Goal: Task Accomplishment & Management: Use online tool/utility

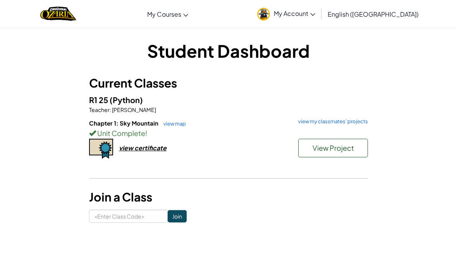
click at [323, 150] on span "View Project" at bounding box center [333, 147] width 41 height 9
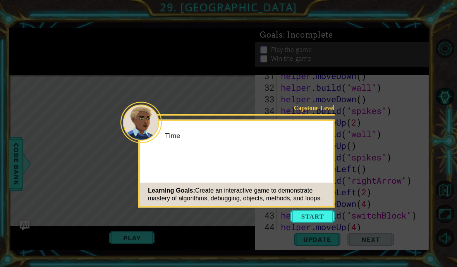
click at [324, 158] on div "Capstone Level Time Learning Goals: Create an interactive game to demonstrate m…" at bounding box center [236, 164] width 196 height 88
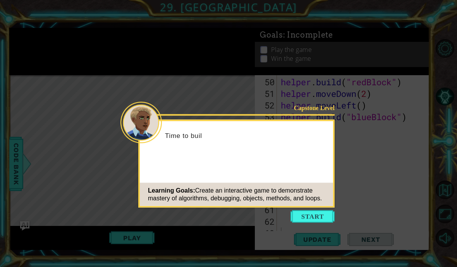
scroll to position [604, 0]
click at [324, 217] on button "Start" at bounding box center [313, 216] width 44 height 12
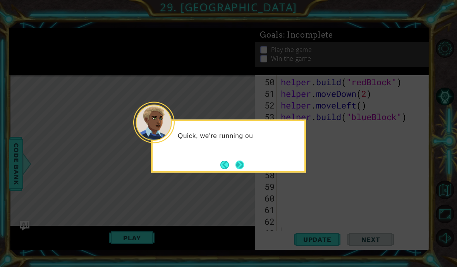
click at [239, 167] on button "Next" at bounding box center [240, 164] width 9 height 9
click at [238, 166] on button "Next" at bounding box center [240, 164] width 9 height 9
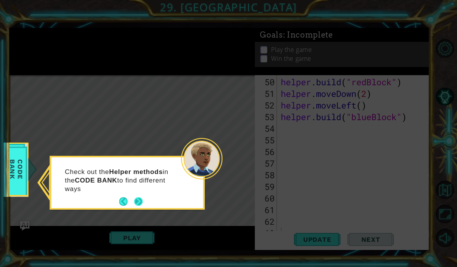
click at [140, 200] on button "Next" at bounding box center [138, 201] width 9 height 9
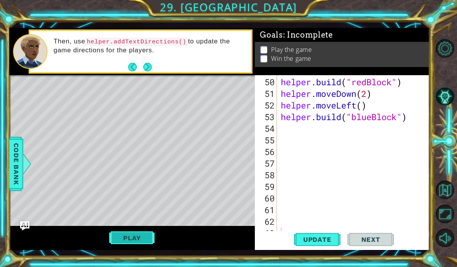
click at [140, 242] on button "Play" at bounding box center [131, 237] width 45 height 15
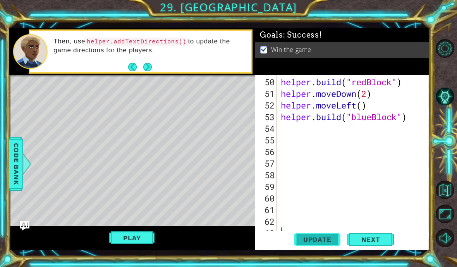
click at [323, 240] on span "Update" at bounding box center [318, 240] width 44 height 8
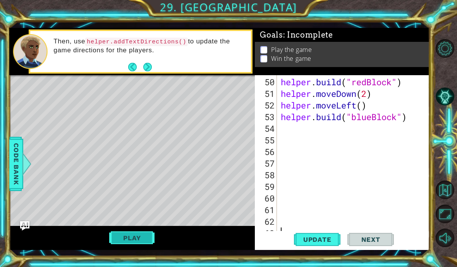
click at [147, 240] on button "Play" at bounding box center [131, 237] width 45 height 15
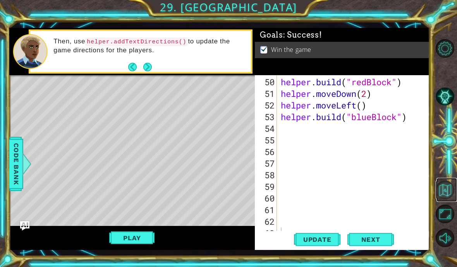
click at [447, 199] on button "Back to Map" at bounding box center [445, 190] width 19 height 19
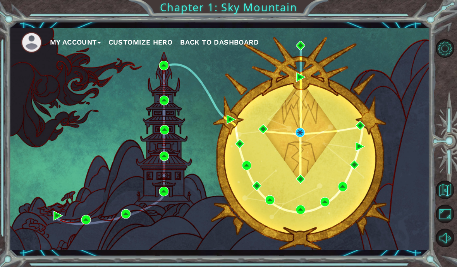
click at [87, 42] on button "My Account" at bounding box center [75, 42] width 51 height 12
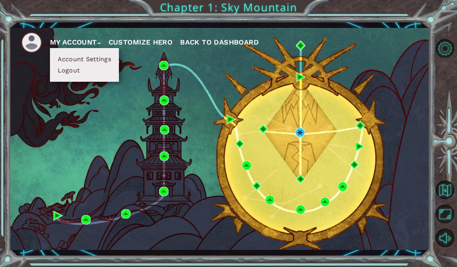
click at [223, 40] on span "Back to Dashboard" at bounding box center [219, 42] width 79 height 8
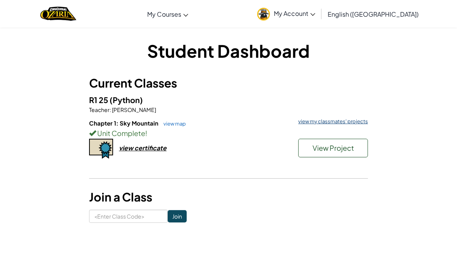
click at [365, 119] on link "view my classmates' projects" at bounding box center [331, 121] width 74 height 5
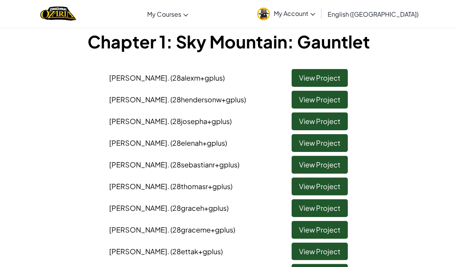
scroll to position [43, 0]
click at [325, 119] on link "View Project" at bounding box center [320, 121] width 56 height 18
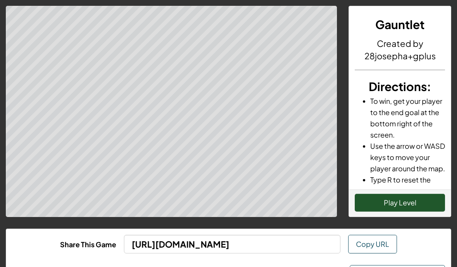
click at [403, 202] on button "Play Level" at bounding box center [400, 203] width 90 height 18
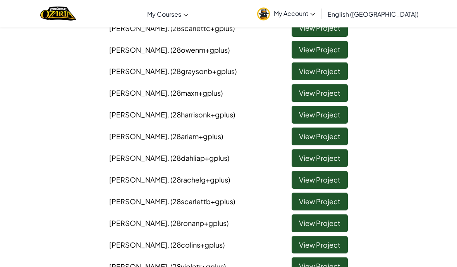
scroll to position [422, 0]
click at [332, 84] on link "View Project" at bounding box center [320, 93] width 56 height 18
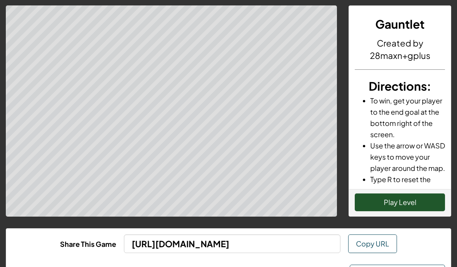
scroll to position [0, 0]
click at [416, 204] on button "Play Level" at bounding box center [400, 202] width 90 height 18
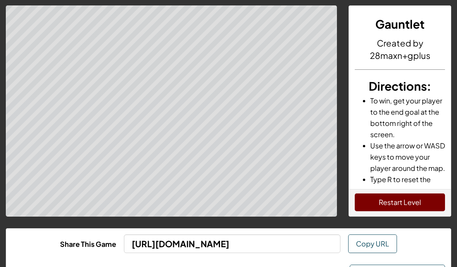
click at [420, 203] on button "Restart Level" at bounding box center [400, 202] width 90 height 18
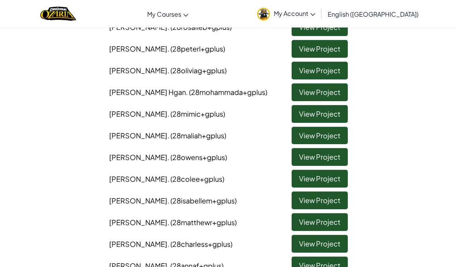
click at [330, 148] on link "View Project" at bounding box center [320, 157] width 56 height 18
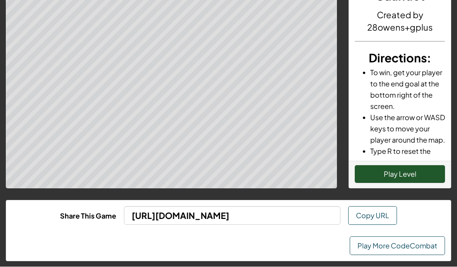
scroll to position [29, 0]
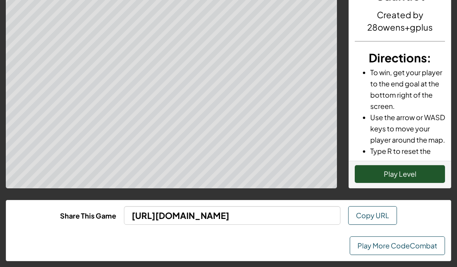
click at [421, 172] on button "Play Level" at bounding box center [400, 174] width 90 height 18
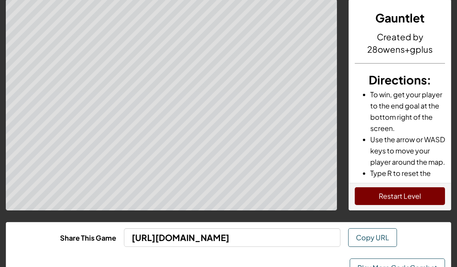
scroll to position [6, 0]
click at [416, 194] on button "Restart Level" at bounding box center [400, 196] width 90 height 18
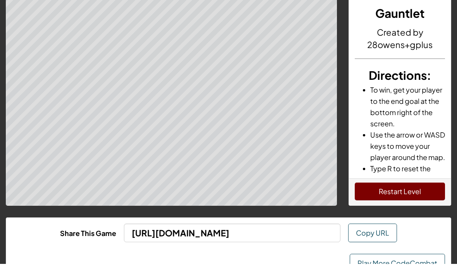
scroll to position [0, 0]
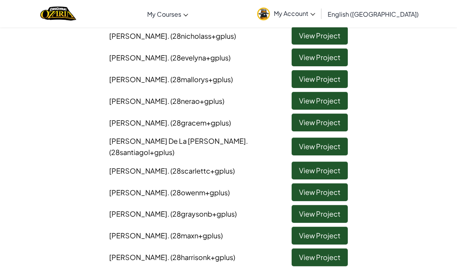
scroll to position [280, 0]
click at [332, 183] on link "View Project" at bounding box center [320, 192] width 56 height 18
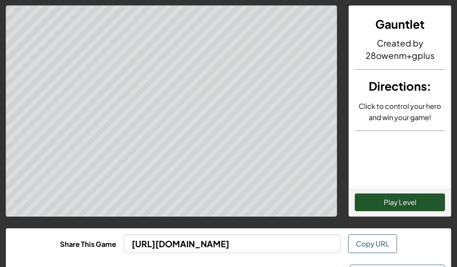
click at [418, 201] on button "Play Level" at bounding box center [400, 203] width 90 height 18
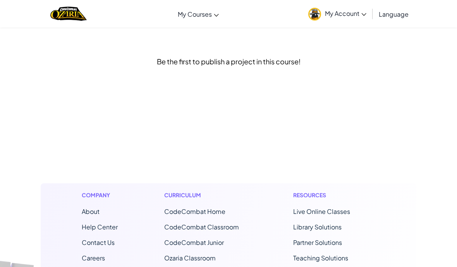
scroll to position [230, 0]
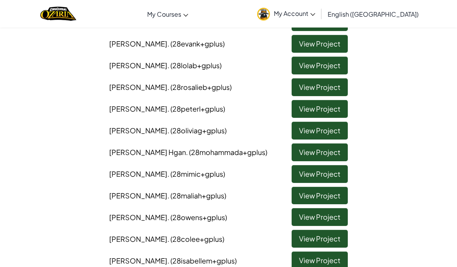
click at [334, 143] on link "View Project" at bounding box center [320, 152] width 56 height 18
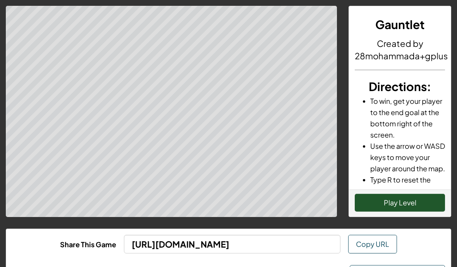
click at [415, 203] on button "Play Level" at bounding box center [400, 203] width 90 height 18
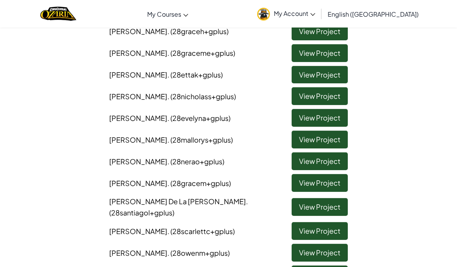
scroll to position [218, 0]
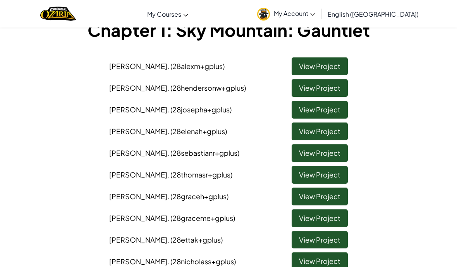
click at [334, 110] on link "View Project" at bounding box center [320, 110] width 56 height 18
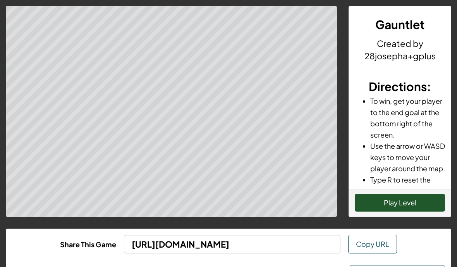
click at [418, 205] on button "Play Level" at bounding box center [400, 203] width 90 height 18
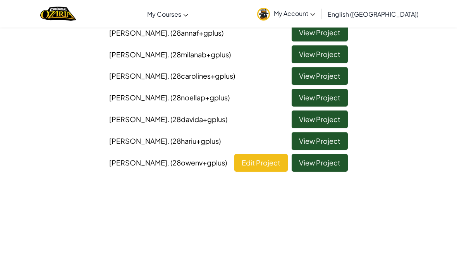
click at [334, 154] on link "View Project" at bounding box center [320, 163] width 56 height 18
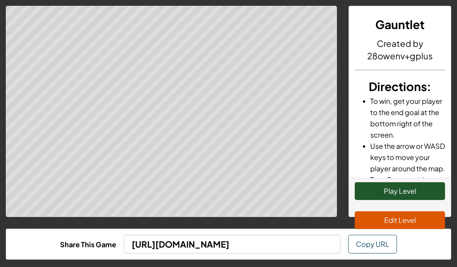
click at [421, 196] on button "Play Level" at bounding box center [400, 191] width 90 height 18
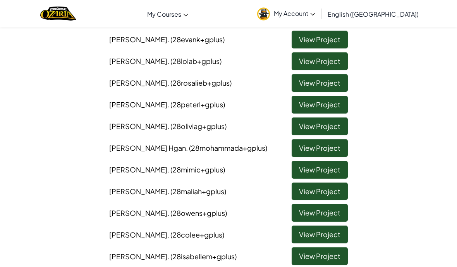
scroll to position [822, 0]
click at [334, 139] on link "View Project" at bounding box center [320, 148] width 56 height 18
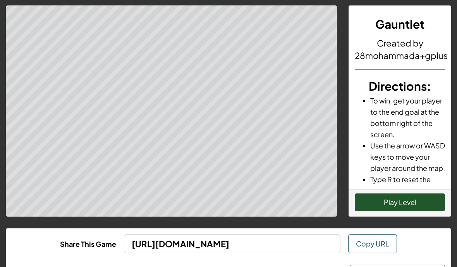
scroll to position [0, 0]
click at [418, 202] on button "Play Level" at bounding box center [400, 202] width 90 height 18
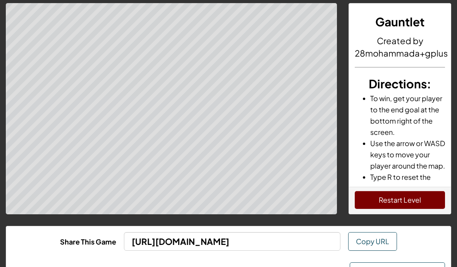
scroll to position [0, 0]
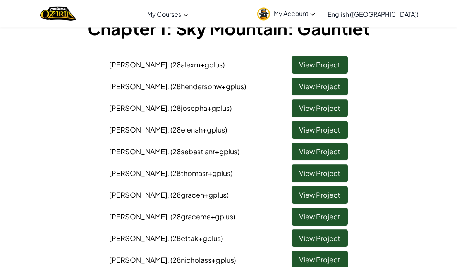
scroll to position [55, 0]
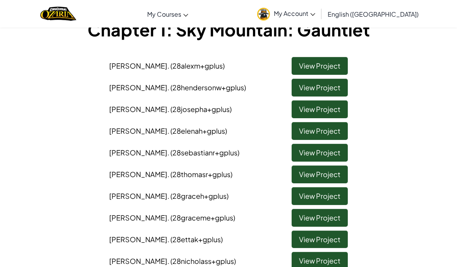
click at [333, 172] on link "View Project" at bounding box center [320, 174] width 56 height 18
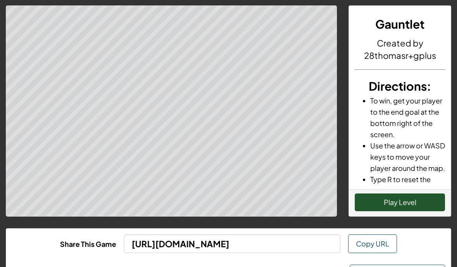
scroll to position [0, 0]
click at [420, 198] on button "Play Level" at bounding box center [400, 202] width 90 height 18
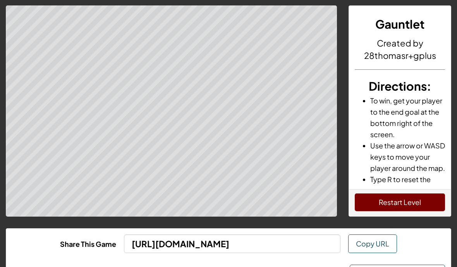
scroll to position [0, 0]
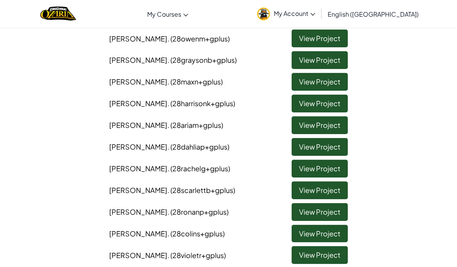
scroll to position [433, 0]
click at [333, 203] on link "View Project" at bounding box center [320, 212] width 56 height 18
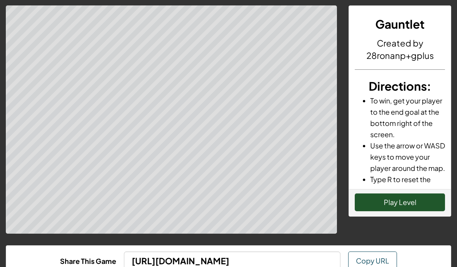
scroll to position [0, 0]
click at [406, 202] on button "Play Level" at bounding box center [400, 202] width 90 height 18
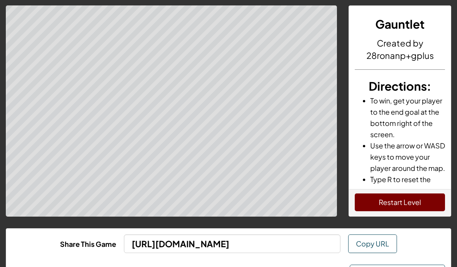
click at [436, 205] on button "Restart Level" at bounding box center [400, 202] width 90 height 18
click at [418, 201] on button "Restart Level" at bounding box center [400, 202] width 90 height 18
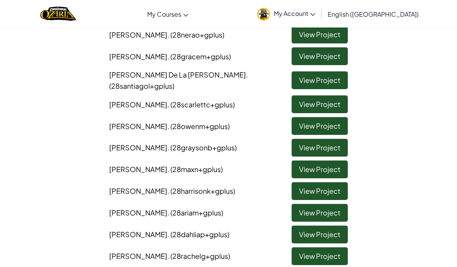
scroll to position [347, 0]
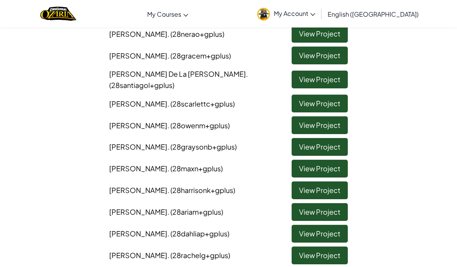
click at [327, 139] on link "View Project" at bounding box center [320, 147] width 56 height 18
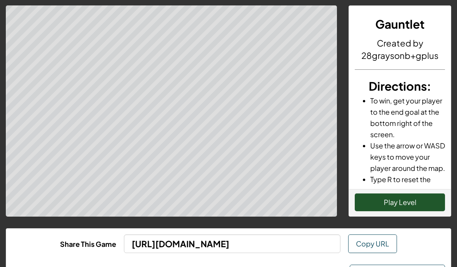
scroll to position [0, 0]
click at [420, 203] on button "Play Level" at bounding box center [400, 202] width 90 height 18
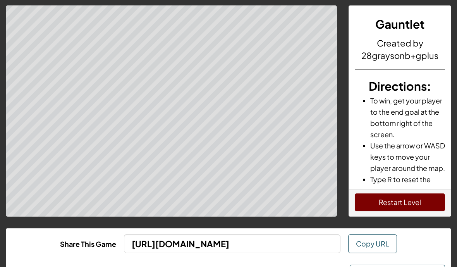
click at [418, 200] on button "Restart Level" at bounding box center [400, 202] width 90 height 18
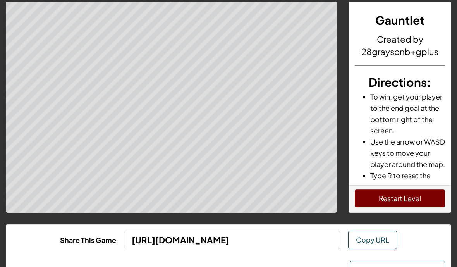
scroll to position [0, 0]
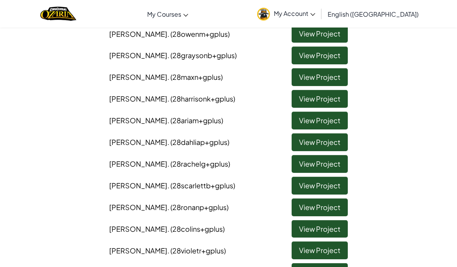
scroll to position [438, 0]
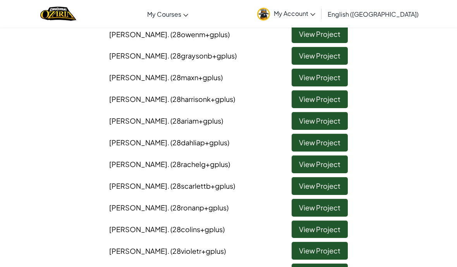
click at [335, 155] on link "View Project" at bounding box center [320, 164] width 56 height 18
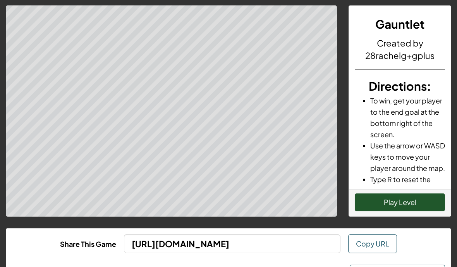
click at [421, 204] on button "Play Level" at bounding box center [400, 203] width 90 height 18
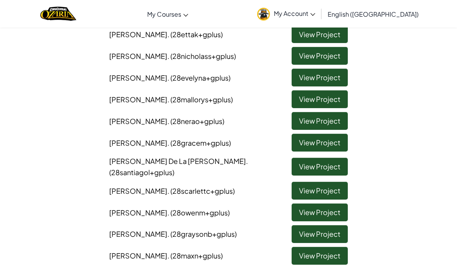
scroll to position [259, 0]
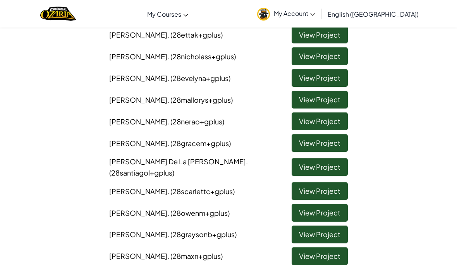
click at [331, 162] on link "View Project" at bounding box center [320, 167] width 56 height 18
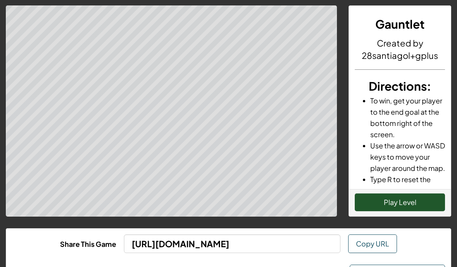
scroll to position [0, 0]
click at [420, 202] on button "Play Level" at bounding box center [400, 202] width 90 height 18
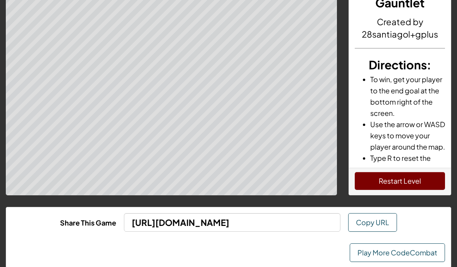
scroll to position [24, 0]
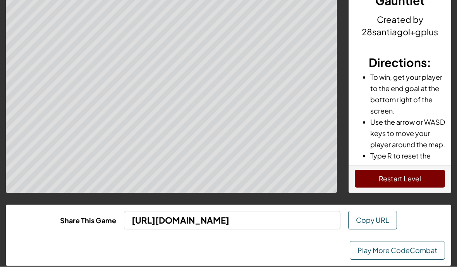
click at [241, 198] on div "Gauntlet Created by 28santiagol+gplus Directions : To win, get your player to t…" at bounding box center [228, 127] width 457 height 303
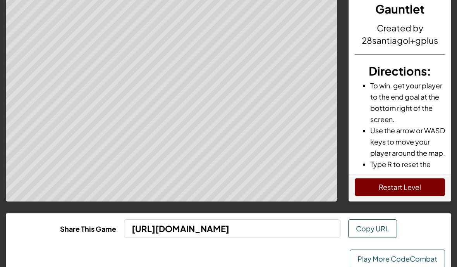
scroll to position [0, 0]
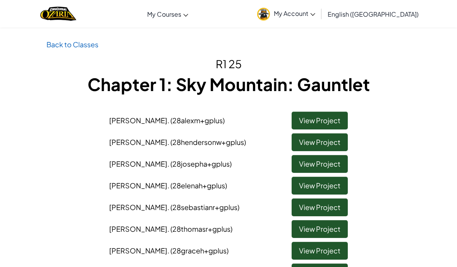
click at [328, 211] on link "View Project" at bounding box center [320, 207] width 56 height 18
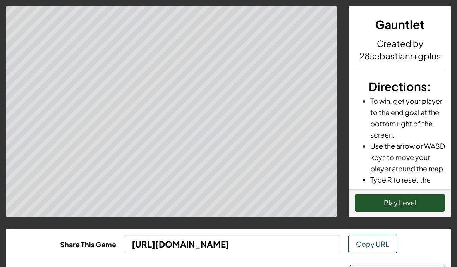
click at [417, 211] on button "Play Level" at bounding box center [400, 203] width 90 height 18
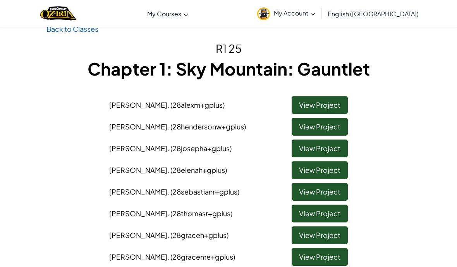
scroll to position [15, 0]
click at [322, 105] on link "View Project" at bounding box center [320, 105] width 56 height 18
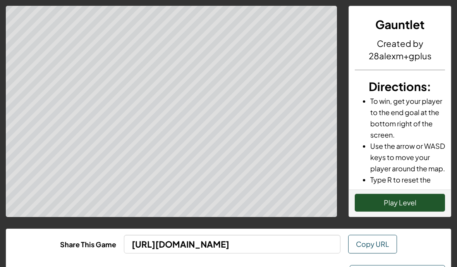
click at [430, 210] on button "Play Level" at bounding box center [400, 203] width 90 height 18
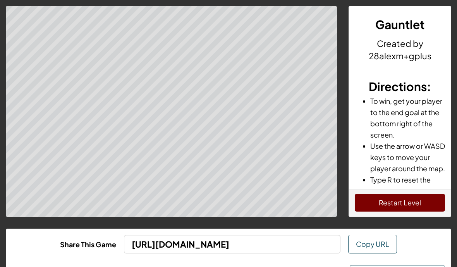
click at [419, 208] on button "Restart Level" at bounding box center [400, 203] width 90 height 18
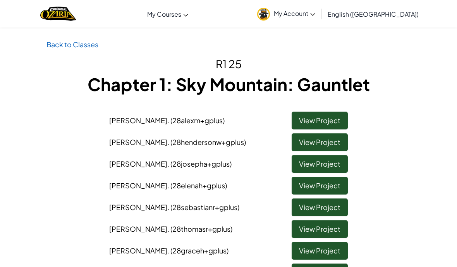
click at [318, 150] on link "View Project" at bounding box center [320, 142] width 56 height 18
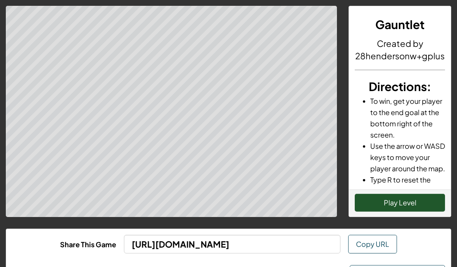
click at [419, 200] on button "Play Level" at bounding box center [400, 203] width 90 height 18
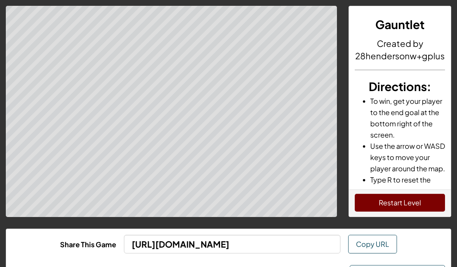
click at [413, 199] on button "Restart Level" at bounding box center [400, 203] width 90 height 18
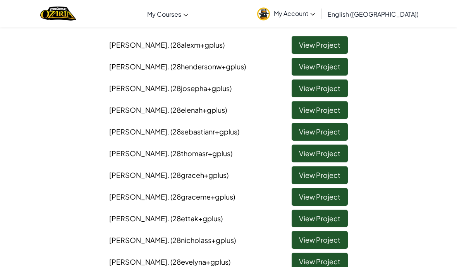
scroll to position [76, 0]
click at [331, 88] on link "View Project" at bounding box center [320, 88] width 56 height 18
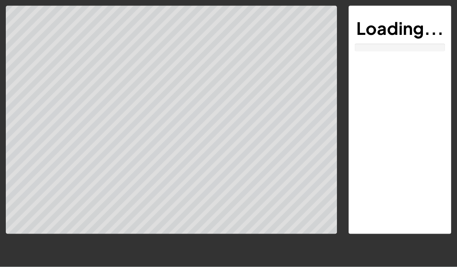
scroll to position [0, 0]
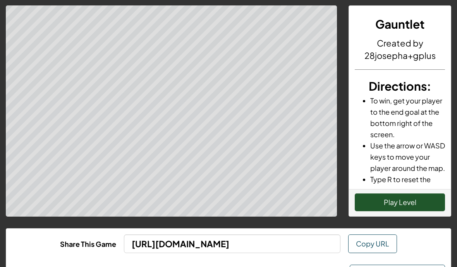
click at [415, 203] on button "Play Level" at bounding box center [400, 202] width 90 height 18
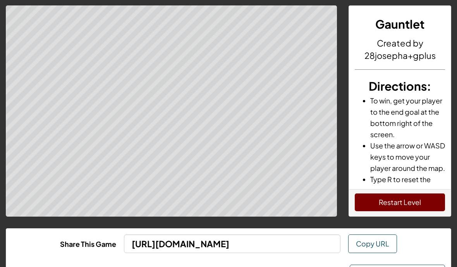
scroll to position [0, 0]
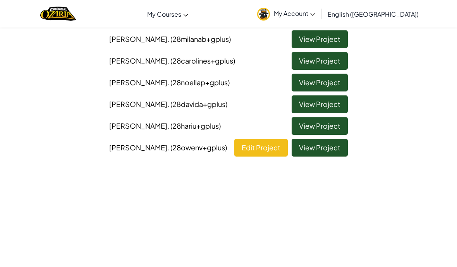
click at [272, 139] on link "Edit Project" at bounding box center [260, 148] width 53 height 18
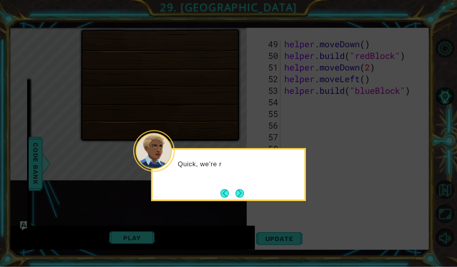
scroll to position [616, 0]
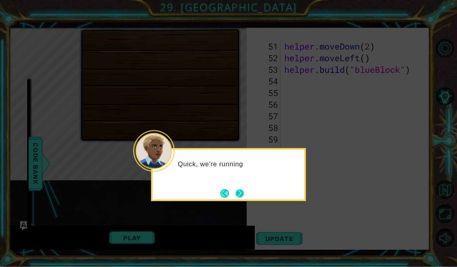
click at [243, 189] on button "Next" at bounding box center [240, 193] width 9 height 9
click at [242, 187] on button "Next" at bounding box center [240, 193] width 12 height 12
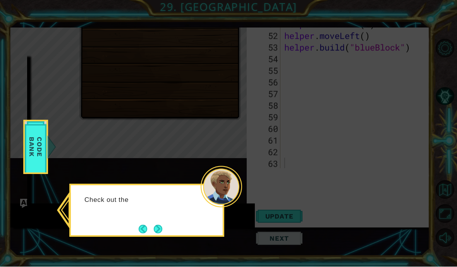
click at [169, 198] on div "Check out the" at bounding box center [146, 210] width 155 height 53
click at [162, 225] on button "Next" at bounding box center [157, 229] width 9 height 9
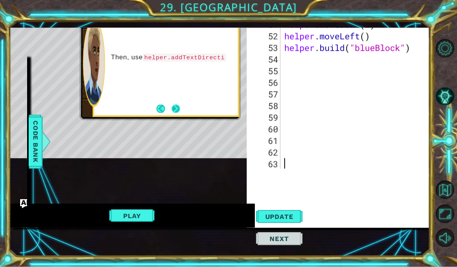
click at [182, 110] on button "Next" at bounding box center [176, 109] width 14 height 14
click at [179, 108] on button "Next" at bounding box center [176, 109] width 12 height 12
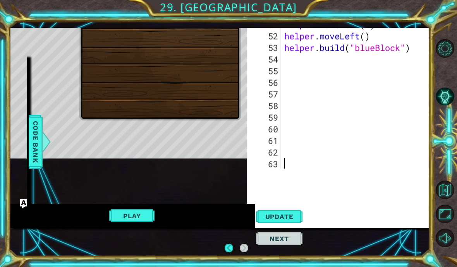
scroll to position [14, 0]
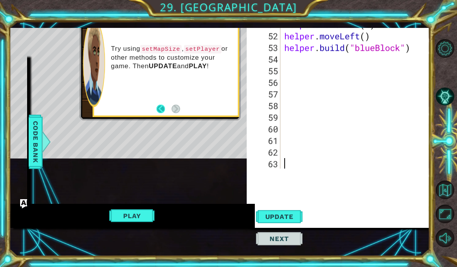
click at [163, 112] on button "Back" at bounding box center [164, 109] width 15 height 9
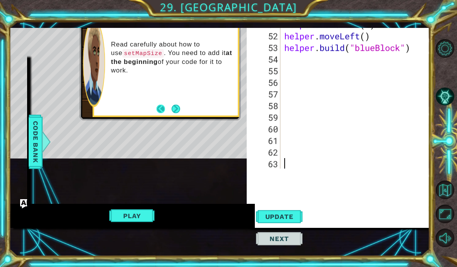
click at [168, 113] on button "Back" at bounding box center [164, 109] width 15 height 9
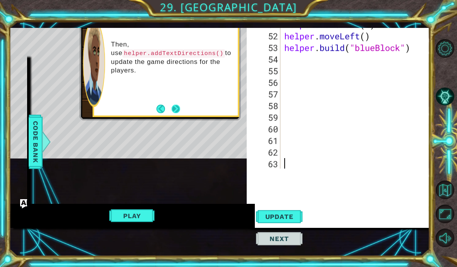
click at [176, 110] on button "Next" at bounding box center [175, 108] width 9 height 9
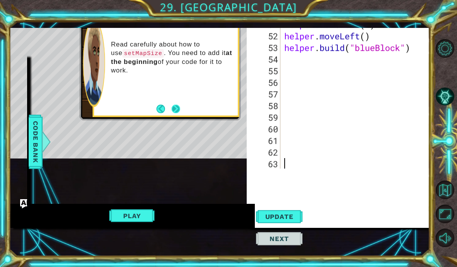
click at [179, 109] on button "Next" at bounding box center [175, 108] width 9 height 9
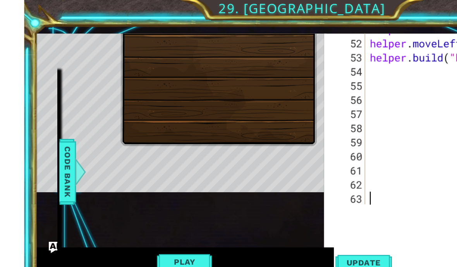
scroll to position [0, 0]
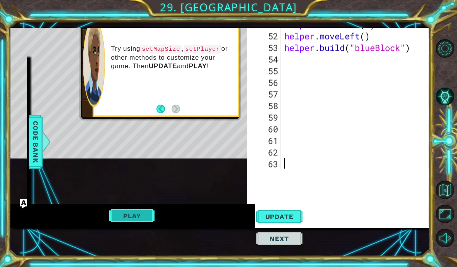
click at [138, 214] on button "Play" at bounding box center [131, 215] width 45 height 15
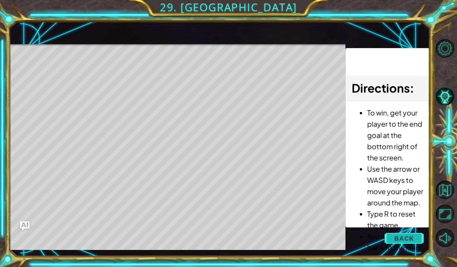
click at [415, 241] on button "Back" at bounding box center [404, 237] width 39 height 15
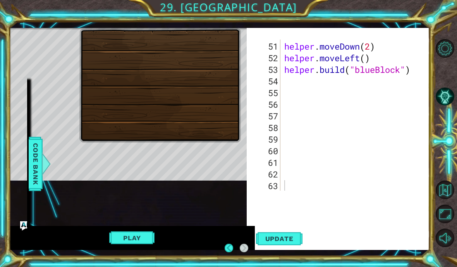
scroll to position [2, 0]
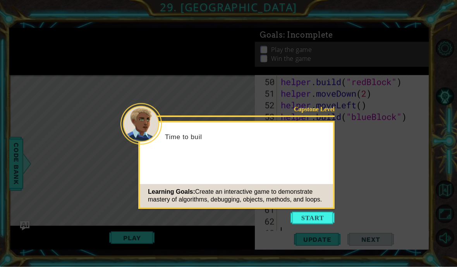
scroll to position [604, 0]
click at [320, 213] on button "Start" at bounding box center [313, 218] width 44 height 12
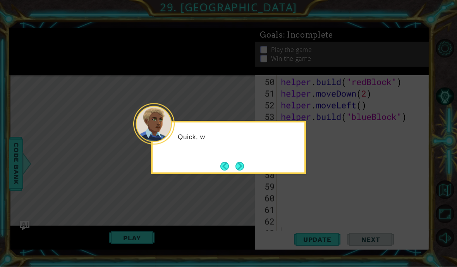
scroll to position [2, 0]
click at [242, 168] on button "Next" at bounding box center [240, 166] width 9 height 9
click at [243, 166] on button "Next" at bounding box center [240, 166] width 14 height 14
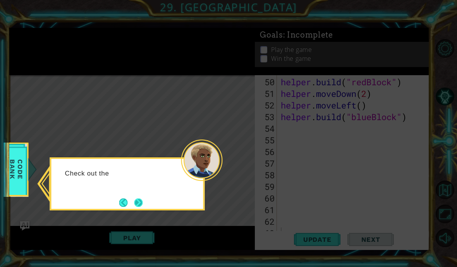
click at [142, 200] on button "Next" at bounding box center [138, 202] width 10 height 10
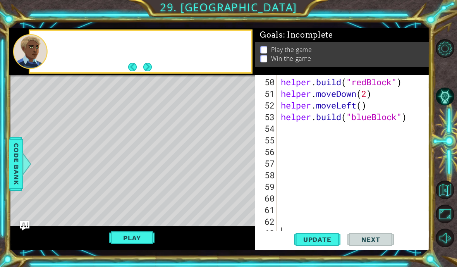
scroll to position [1, 0]
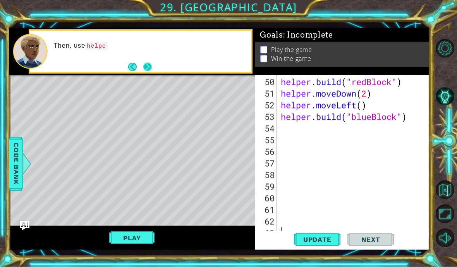
click at [153, 64] on button "Next" at bounding box center [148, 67] width 14 height 14
click at [148, 71] on button "Next" at bounding box center [147, 66] width 9 height 9
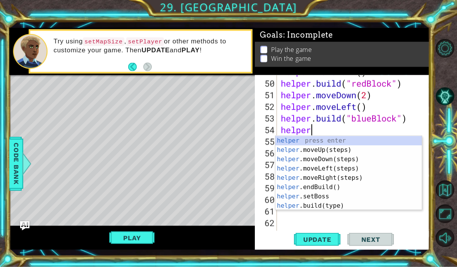
scroll to position [0, 1]
type textarea "helper"
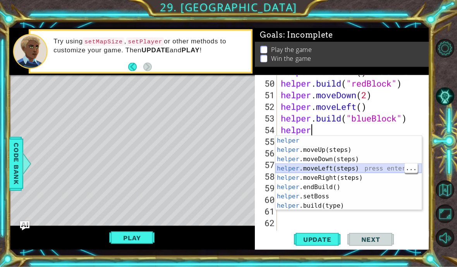
click at [325, 169] on div "helper press enter helper .moveUp(steps) press enter helper .moveDown(steps) pr…" at bounding box center [348, 182] width 146 height 93
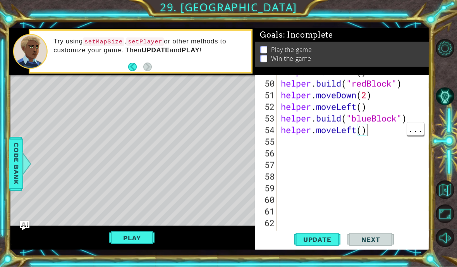
click at [362, 133] on div "helper . moveDown ( ) helper . build ( "redBlock" ) helper . moveDown ( 2 ) hel…" at bounding box center [355, 159] width 153 height 186
type textarea "helper.moveLeft(2)"
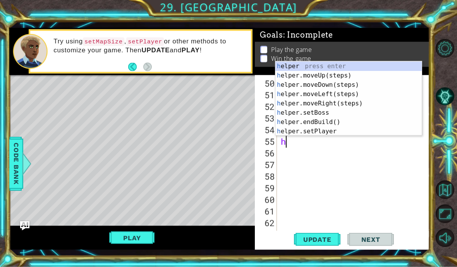
type textarea "he"
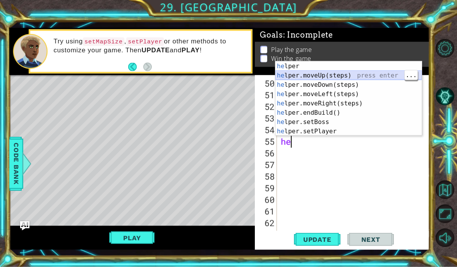
click at [318, 75] on div "he lper press enter he lper.moveUp(steps) press enter he lper.moveDown(steps) p…" at bounding box center [348, 108] width 146 height 93
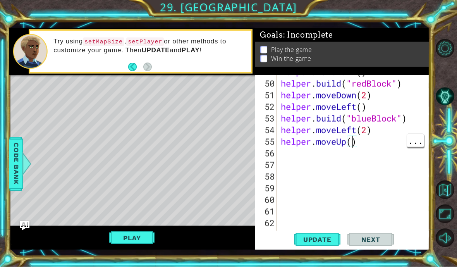
type textarea "helper.moveUp(4)"
click at [387, 145] on div "helper . moveDown ( ) helper . build ( "redBlock" ) helper . moveDown ( 2 ) hel…" at bounding box center [355, 159] width 153 height 186
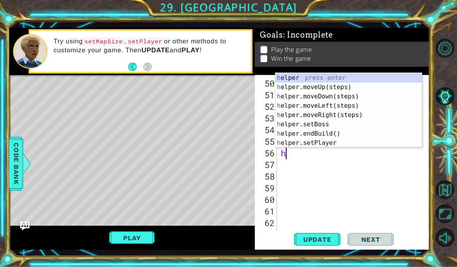
type textarea "hl"
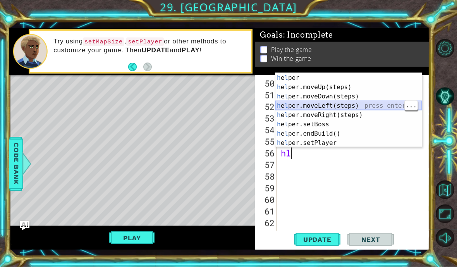
click at [322, 105] on div "h e l per press enter h e l per.moveUp(steps) press enter h e l per.moveDown(st…" at bounding box center [348, 119] width 146 height 93
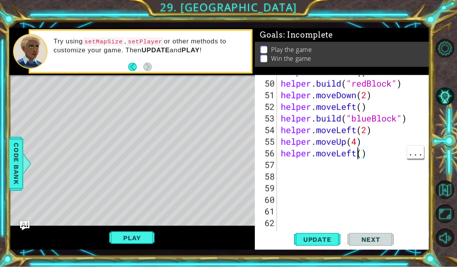
click at [360, 157] on div "helper . moveDown ( ) helper . build ( "redBlock" ) helper . moveDown ( 2 ) hel…" at bounding box center [355, 159] width 153 height 186
click at [363, 155] on div "helper . moveDown ( ) helper . build ( "redBlock" ) helper . moveDown ( 2 ) hel…" at bounding box center [355, 159] width 153 height 186
type textarea "helper.moveLeft(1)"
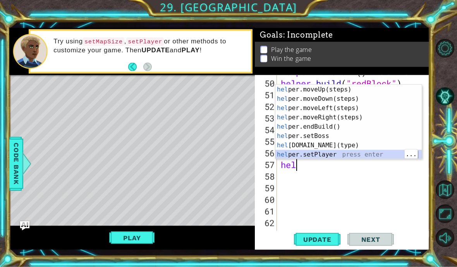
scroll to position [9, 0]
click at [334, 145] on div "hel per.moveUp(steps) press enter hel per.moveDown(steps) press enter hel per.m…" at bounding box center [348, 131] width 146 height 93
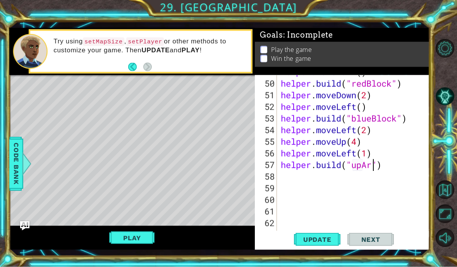
scroll to position [0, 5]
type textarea "helper.build("upArrow")"
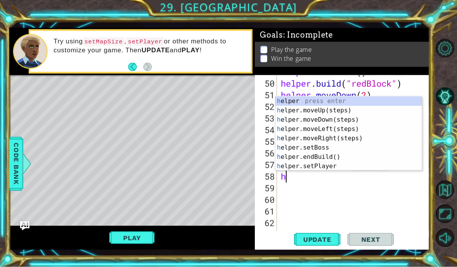
type textarea "he"
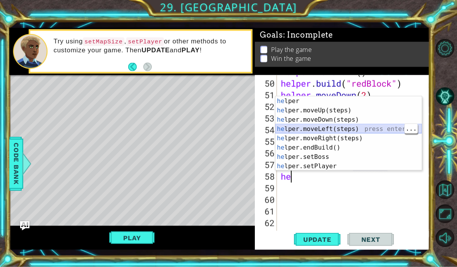
click at [329, 125] on div "he lper press enter he lper.moveUp(steps) press enter he lper.moveDown(steps) p…" at bounding box center [348, 142] width 146 height 93
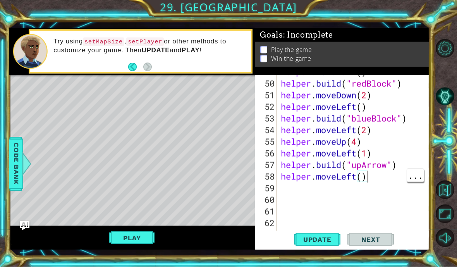
click at [364, 178] on div "helper . moveDown ( ) helper . build ( "redBlock" ) helper . moveDown ( 2 ) hel…" at bounding box center [355, 159] width 153 height 186
type textarea "helper.moveLeft(2)"
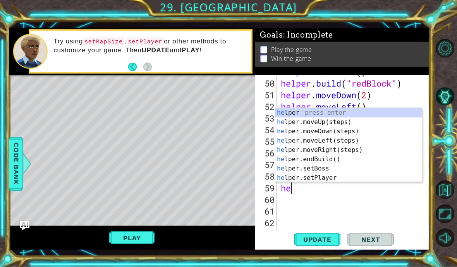
scroll to position [0, 0]
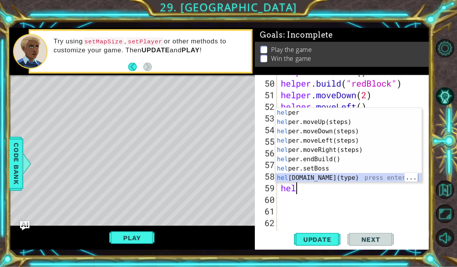
click at [322, 177] on div "hel per press enter hel per.moveUp(steps) press enter hel per.moveDown(steps) p…" at bounding box center [348, 154] width 146 height 93
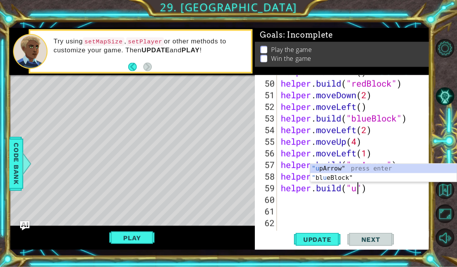
scroll to position [0, 4]
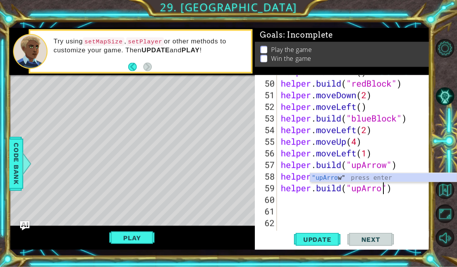
type textarea "helper.build("upArrow")"
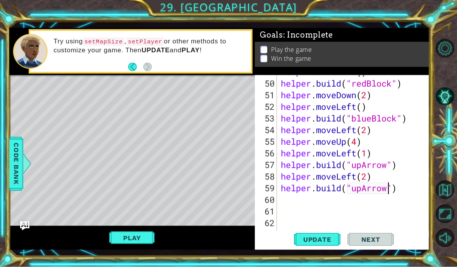
scroll to position [0, 0]
type textarea "helper.build("upArrow")"
click at [331, 242] on span "Update" at bounding box center [318, 240] width 44 height 8
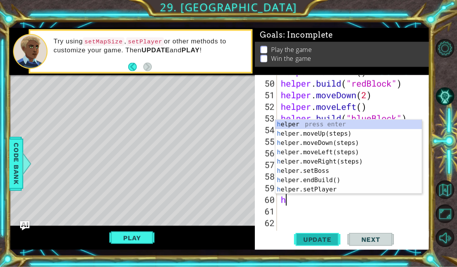
type textarea "he"
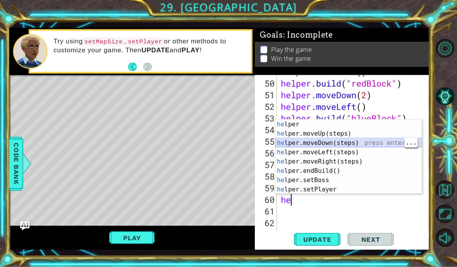
click at [324, 144] on div "he lper press enter he lper.moveUp(steps) press enter he lper.moveDown(steps) p…" at bounding box center [348, 166] width 146 height 93
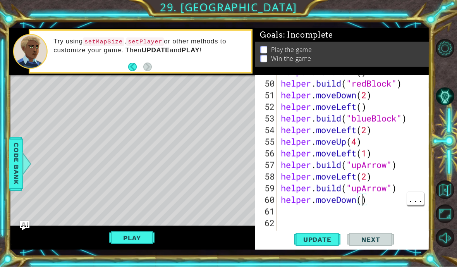
type textarea "helper.moveDown(4)"
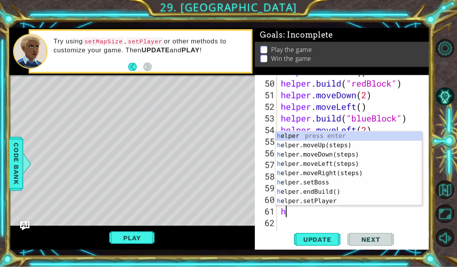
type textarea "he"
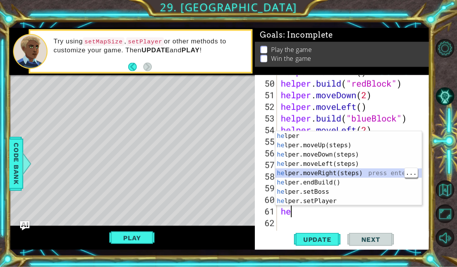
click at [324, 169] on div "he lper press enter he lper.moveUp(steps) press enter he lper.moveDown(steps) p…" at bounding box center [348, 177] width 146 height 93
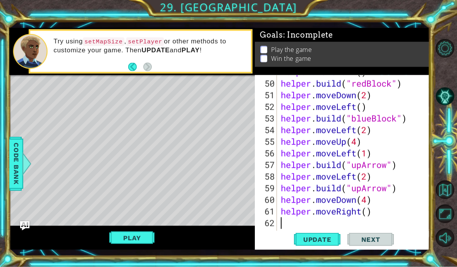
type textarea "helper.moveRight()"
click at [382, 214] on div "helper . moveDown ( ) helper . build ( "redBlock" ) helper . moveDown ( 2 ) hel…" at bounding box center [355, 159] width 153 height 186
type textarea "h"
click at [23, 170] on div at bounding box center [27, 163] width 10 height 23
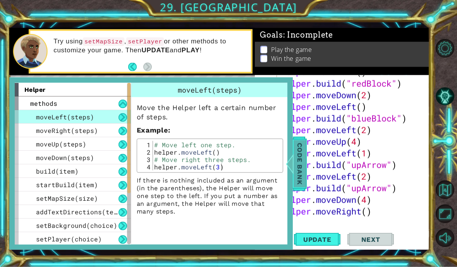
scroll to position [2, 0]
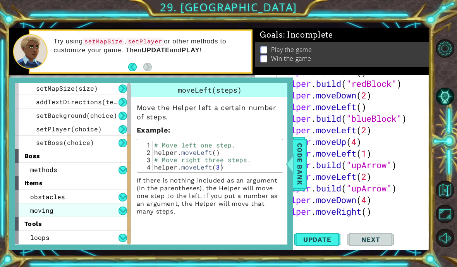
click at [98, 216] on div "moving" at bounding box center [73, 210] width 116 height 14
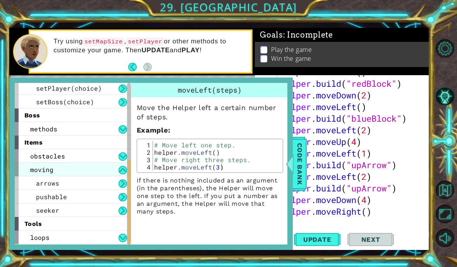
scroll to position [151, 0]
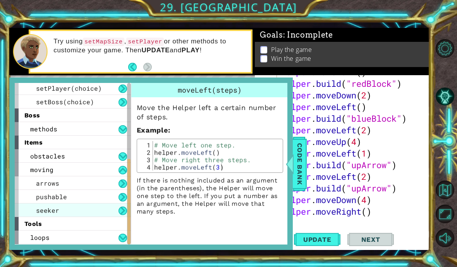
click at [100, 215] on div "seeker" at bounding box center [73, 210] width 116 height 14
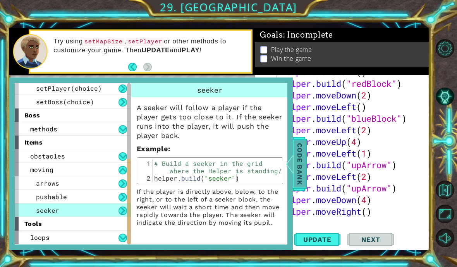
click at [301, 166] on span "Code Bank" at bounding box center [300, 163] width 12 height 47
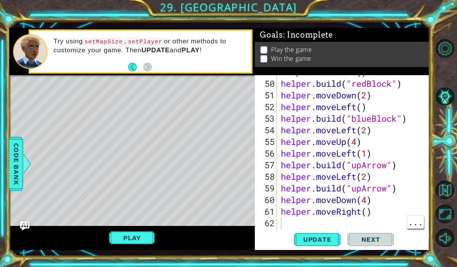
click at [376, 222] on div "helper . moveDown ( ) helper . build ( "redBlock" ) helper . moveDown ( 2 ) hel…" at bounding box center [355, 159] width 153 height 186
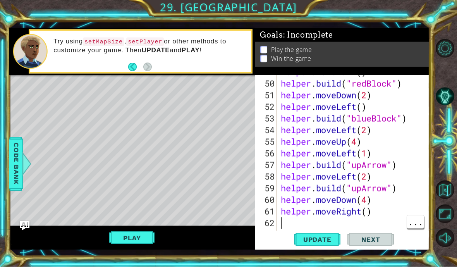
click at [307, 223] on div "helper . moveDown ( ) helper . build ( "redBlock" ) helper . moveDown ( 2 ) hel…" at bounding box center [355, 159] width 153 height 186
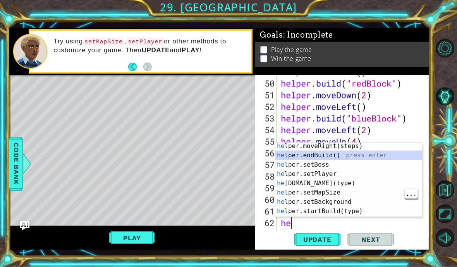
scroll to position [41, 0]
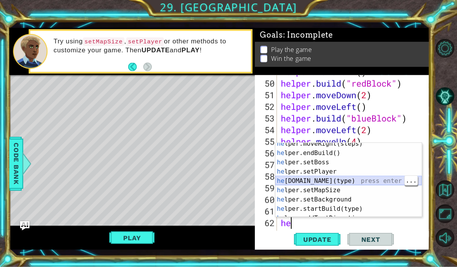
click at [328, 181] on div "he lper.moveRight(steps) press enter he lper.endBuild() press enter he lper.set…" at bounding box center [348, 185] width 146 height 93
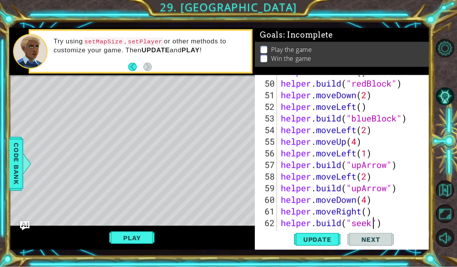
scroll to position [0, 5]
type textarea "helper.build("seeker")"
click at [328, 235] on button "Update" at bounding box center [317, 239] width 46 height 17
click at [151, 239] on button "Play" at bounding box center [131, 237] width 45 height 15
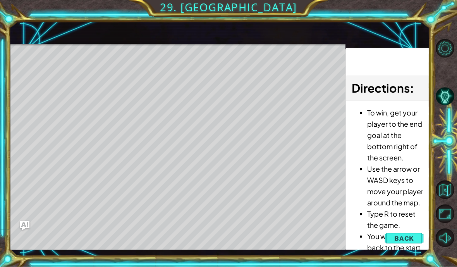
scroll to position [2, 0]
click at [414, 238] on span "Back" at bounding box center [404, 238] width 20 height 8
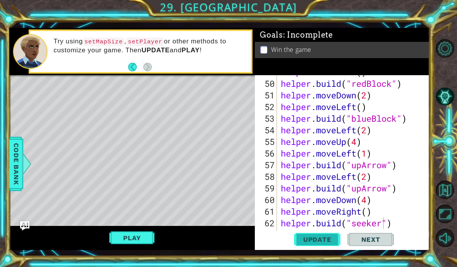
click at [325, 243] on span "Update" at bounding box center [318, 240] width 44 height 8
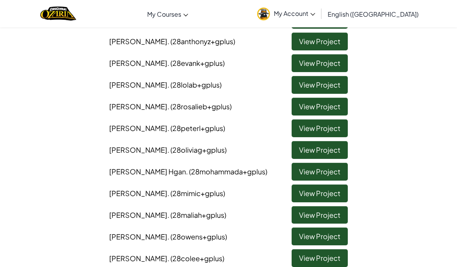
scroll to position [799, 0]
click at [331, 227] on link "View Project" at bounding box center [320, 236] width 56 height 18
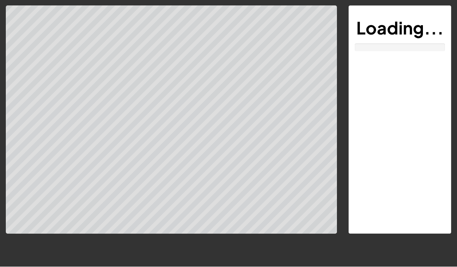
scroll to position [0, 0]
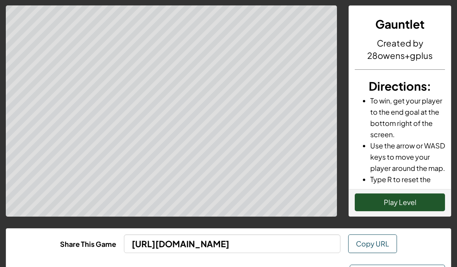
click at [411, 206] on button "Play Level" at bounding box center [400, 202] width 90 height 18
